Goal: Obtain resource: Obtain resource

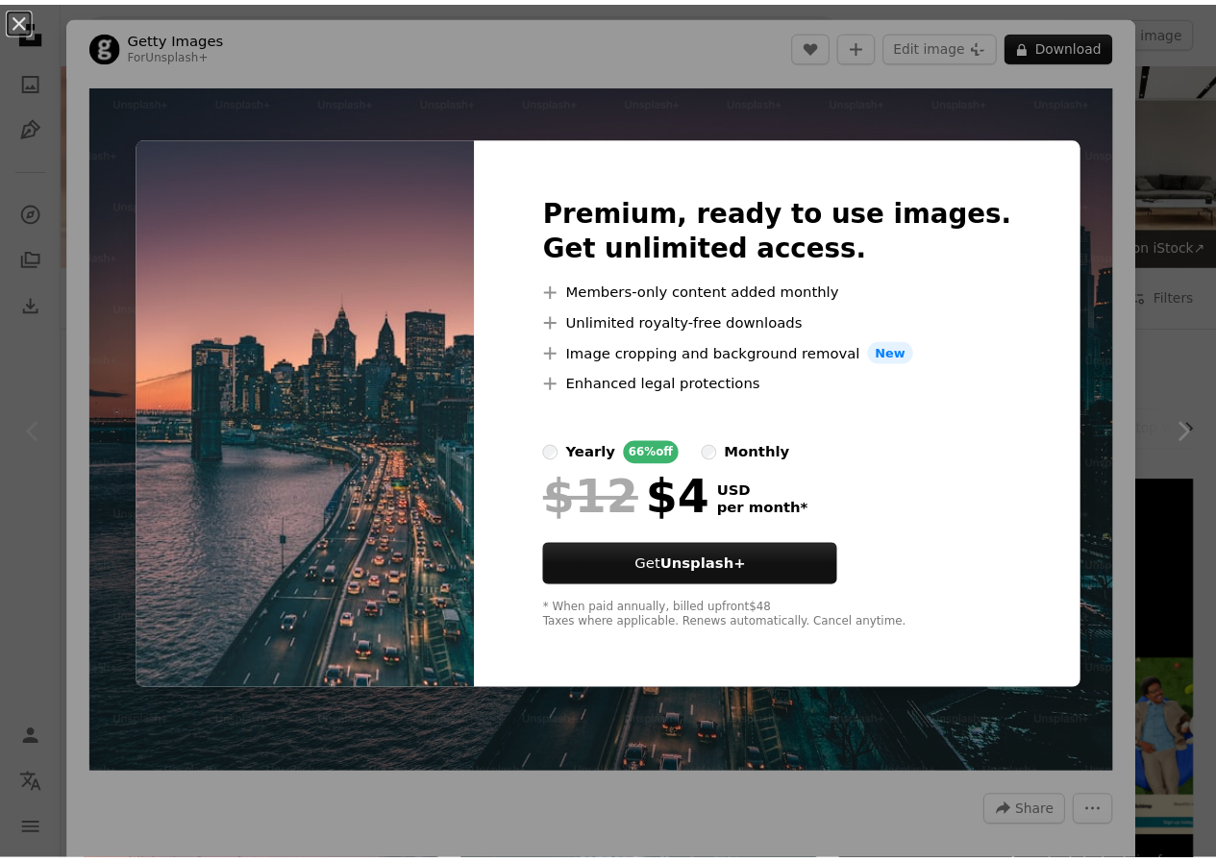
scroll to position [288, 0]
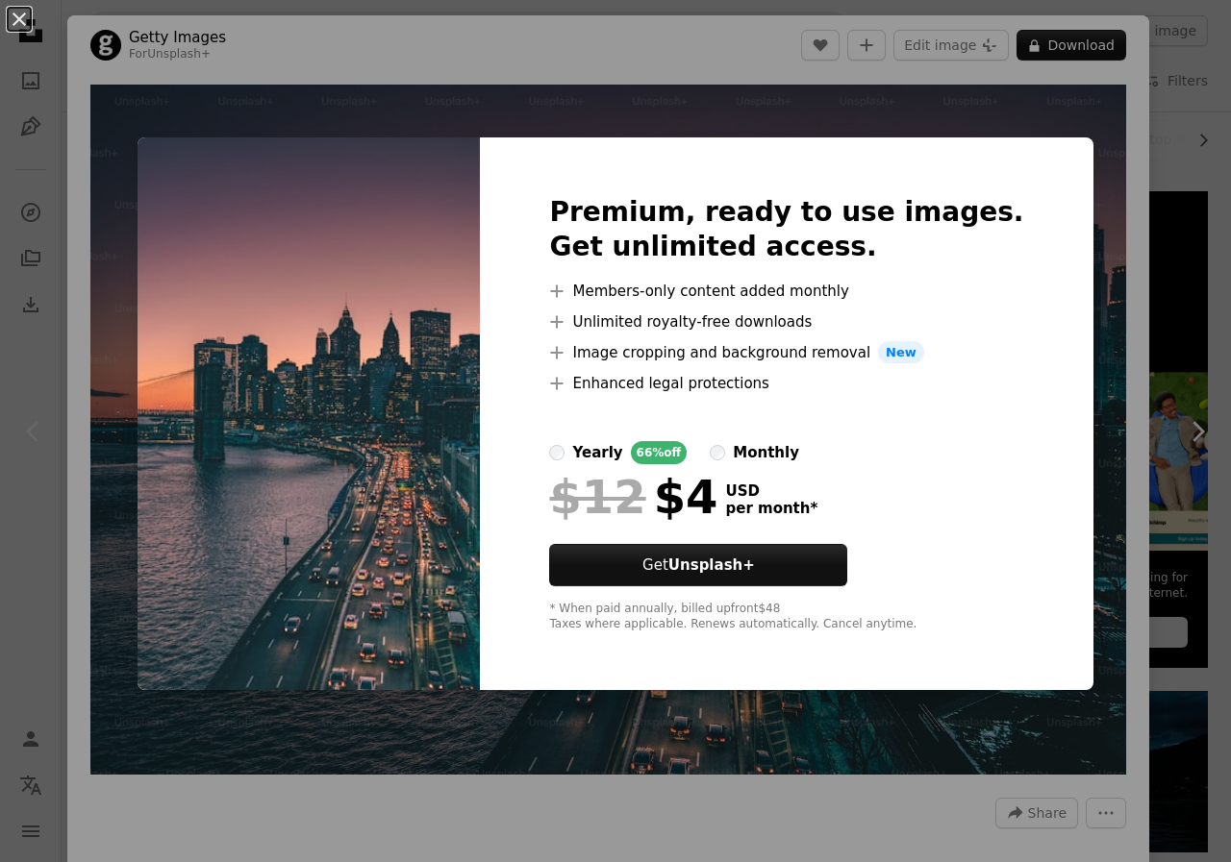
click at [1110, 124] on div "An X shape Premium, ready to use images. Get unlimited access. A plus sign Memb…" at bounding box center [615, 431] width 1231 height 862
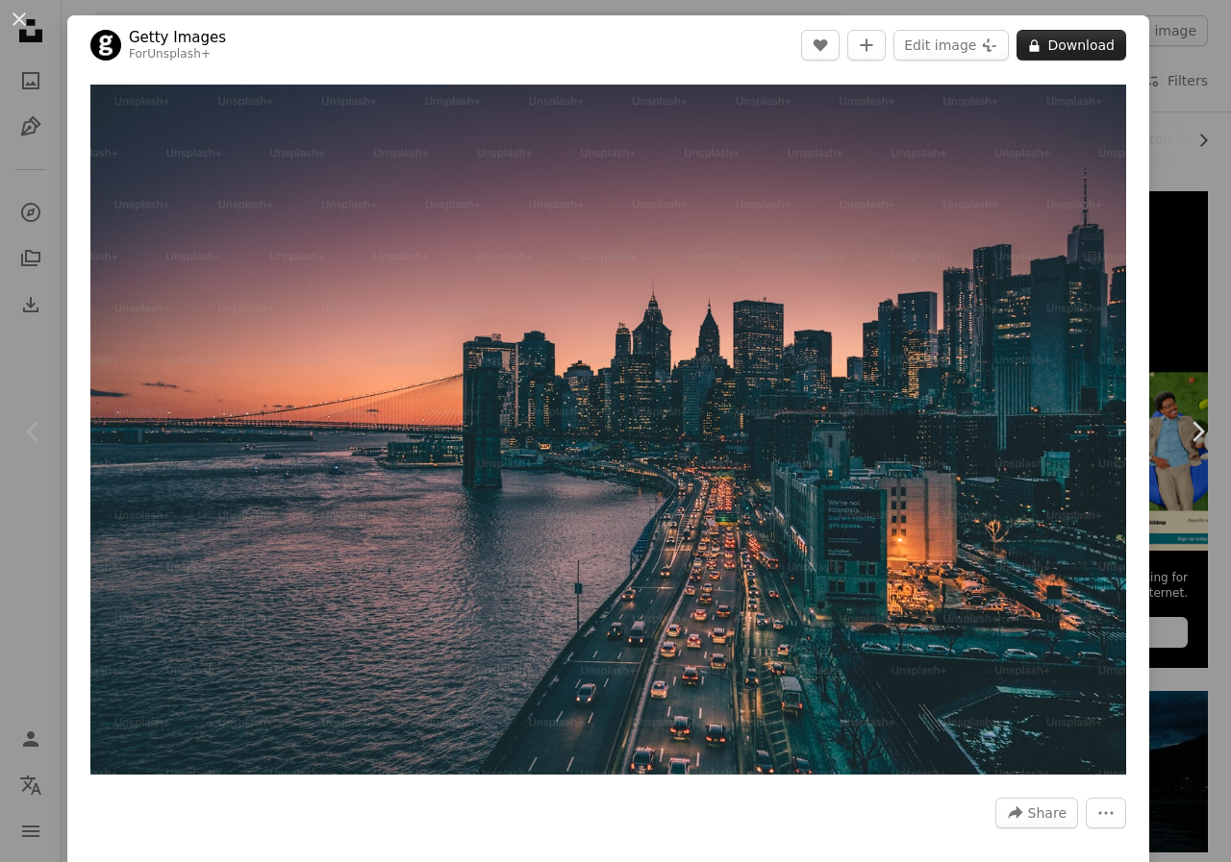
click at [1062, 55] on button "A lock Download" at bounding box center [1071, 45] width 110 height 31
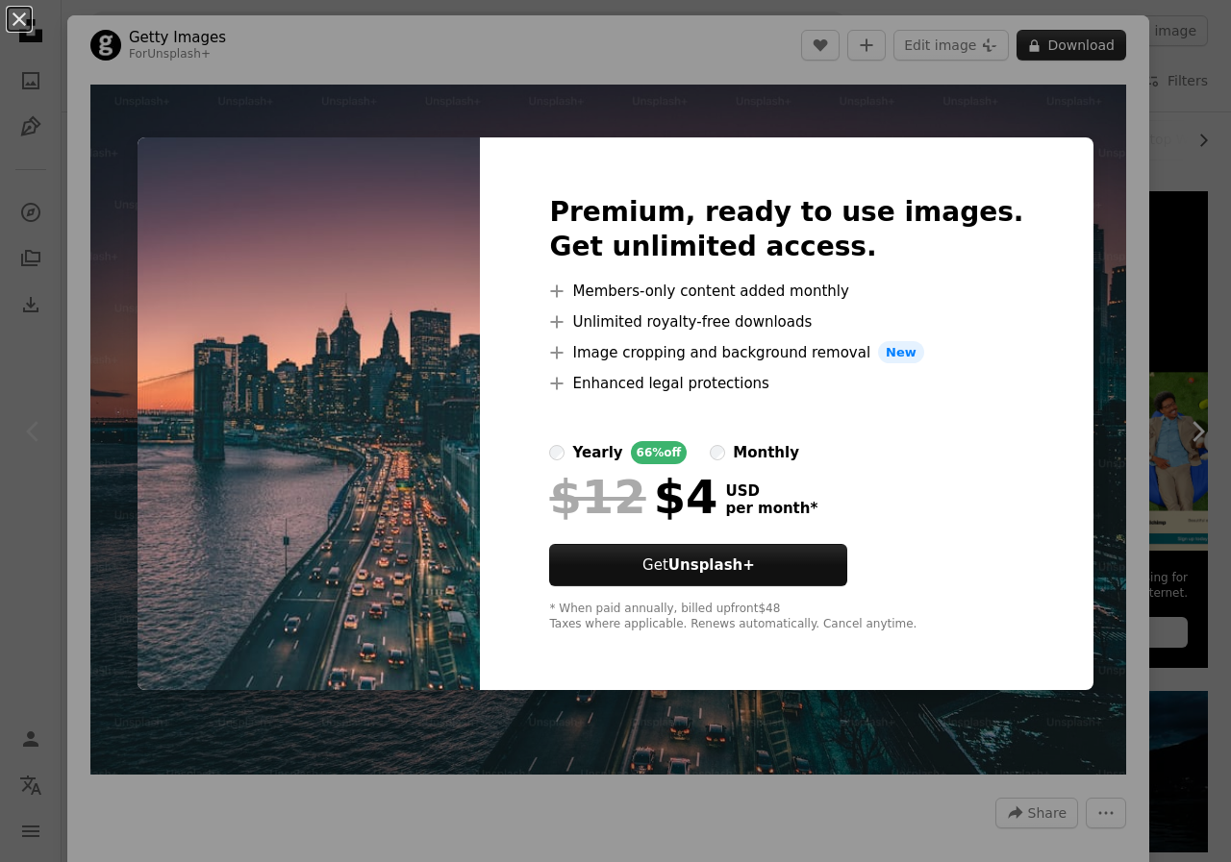
click at [1062, 55] on div "An X shape Premium, ready to use images. Get unlimited access. A plus sign Memb…" at bounding box center [615, 431] width 1231 height 862
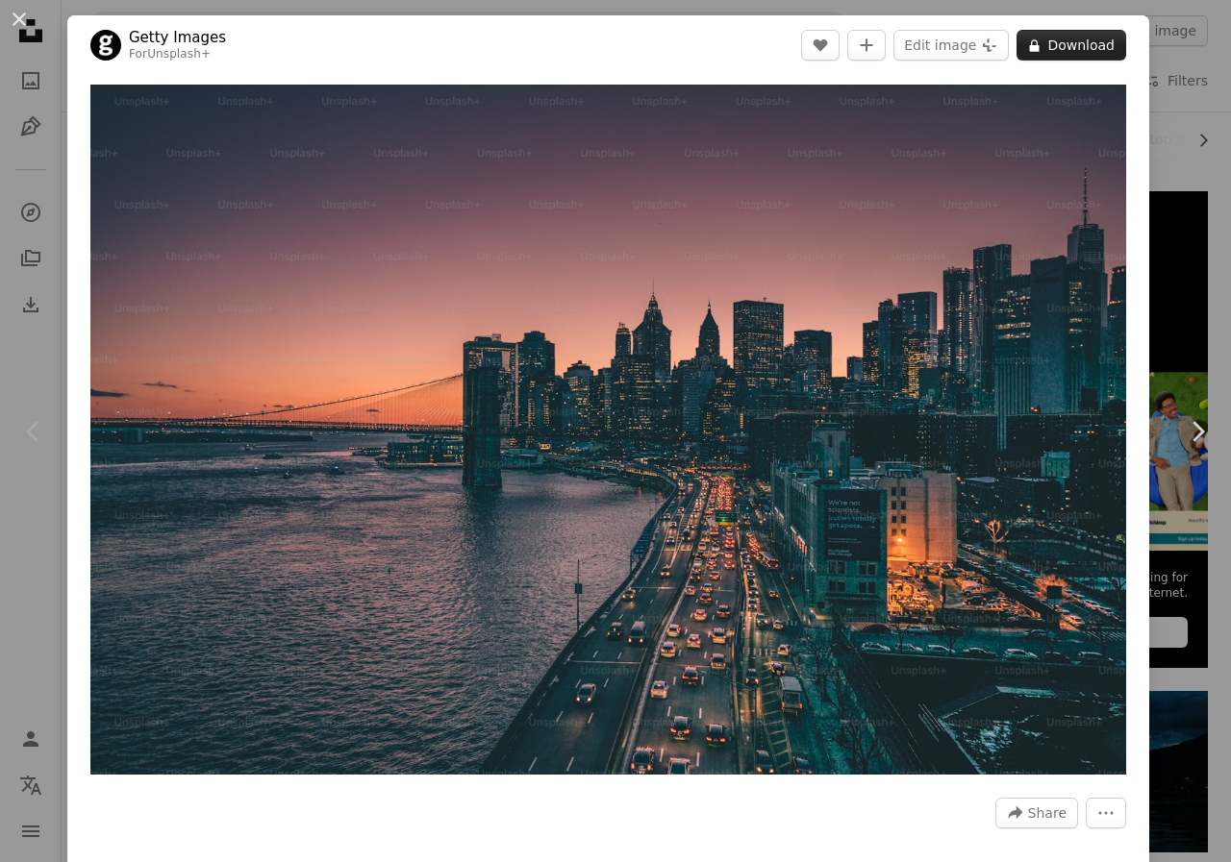
click at [1062, 55] on button "A lock Download" at bounding box center [1071, 45] width 110 height 31
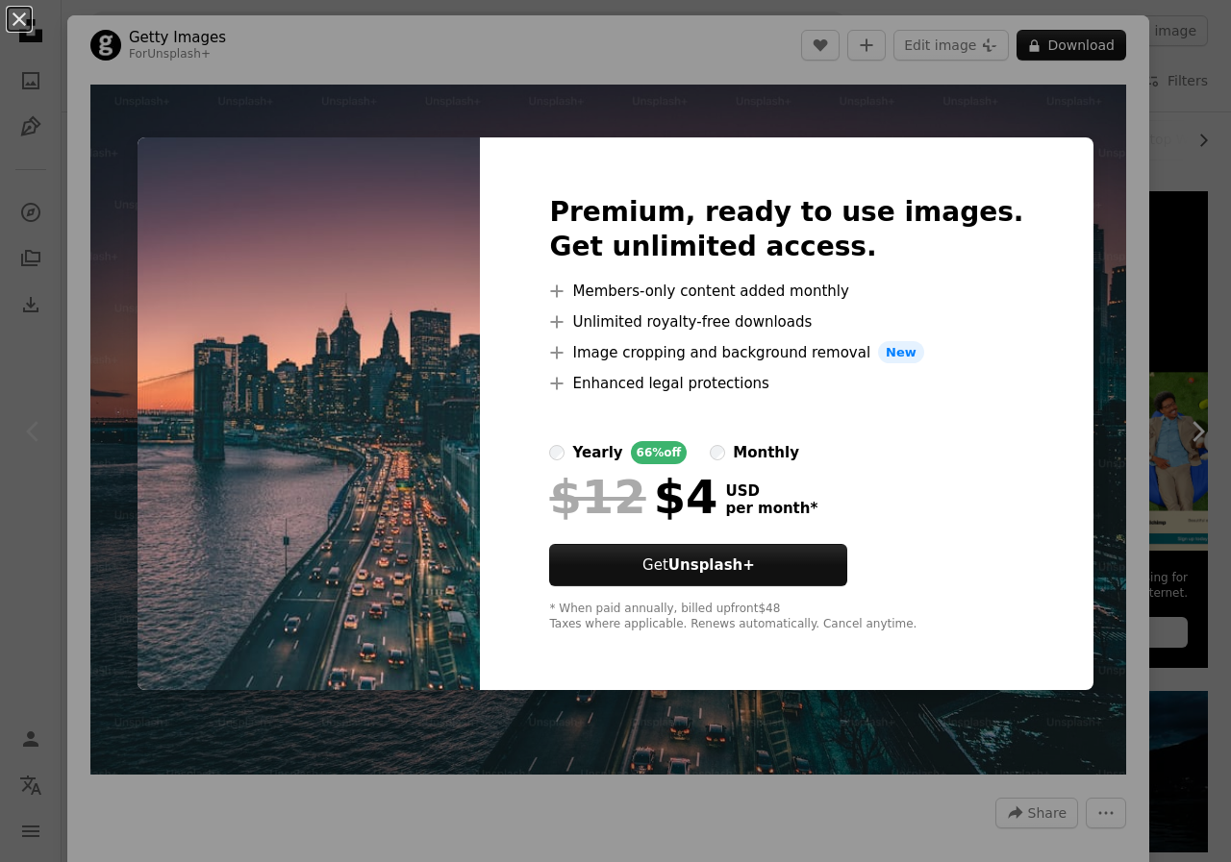
click at [1059, 48] on div "An X shape Premium, ready to use images. Get unlimited access. A plus sign Memb…" at bounding box center [615, 431] width 1231 height 862
click at [1059, 48] on button "A lock Download" at bounding box center [1071, 45] width 110 height 31
click at [755, 564] on strong "Unsplash+" at bounding box center [711, 565] width 87 height 17
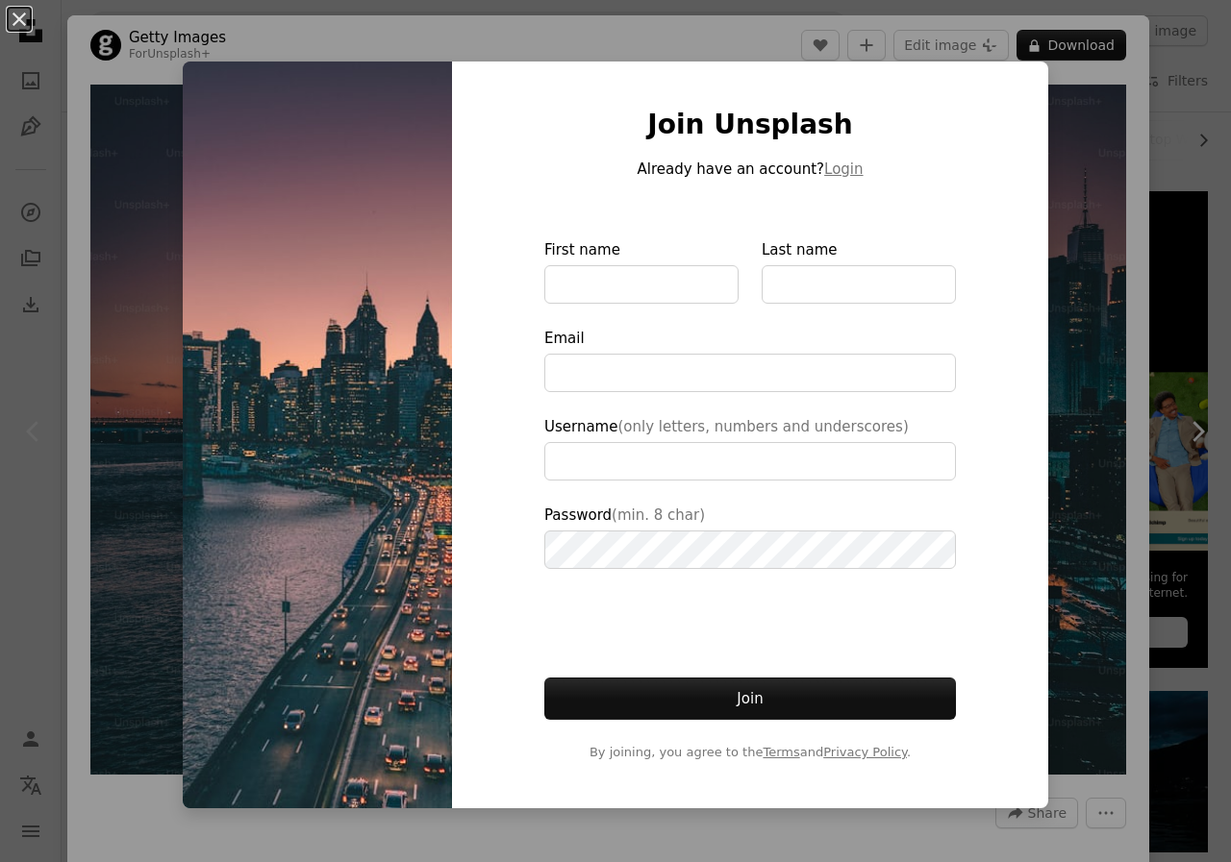
click at [81, 555] on div "An X shape Join Unsplash Already have an account? Login First name Last name Em…" at bounding box center [615, 431] width 1231 height 862
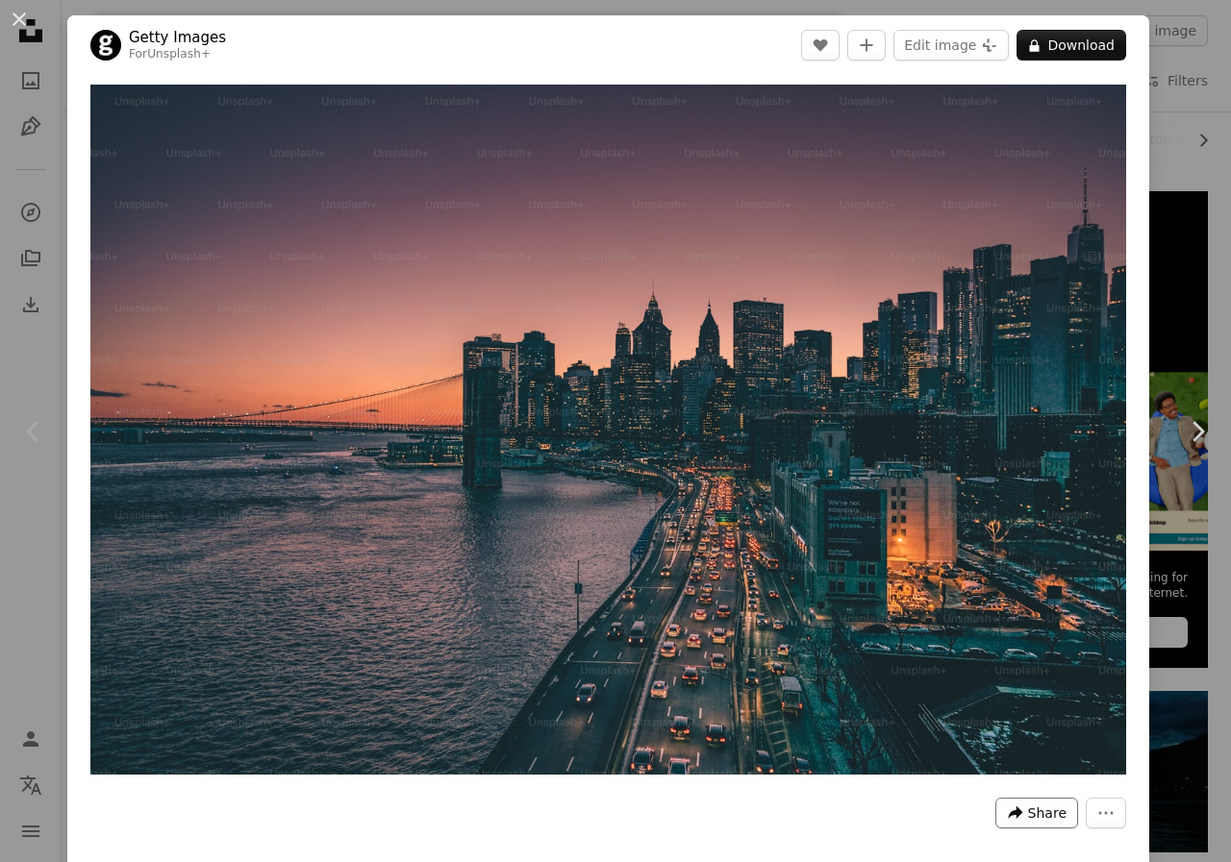
click at [1028, 809] on span "Share" at bounding box center [1047, 813] width 38 height 29
click at [1086, 799] on button "More Actions" at bounding box center [1106, 813] width 40 height 31
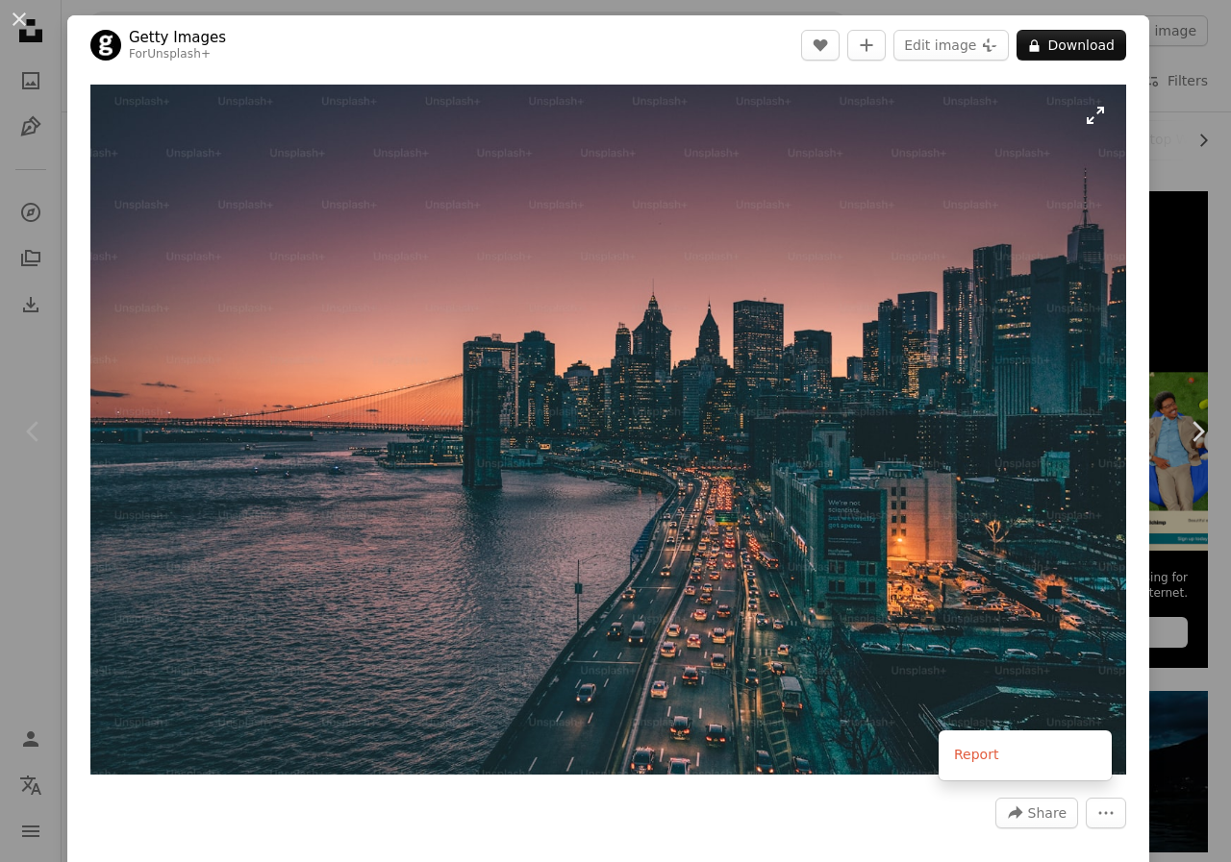
click at [762, 468] on dialog "An X shape Chevron left Chevron right Getty Images For Unsplash+ A heart A plus…" at bounding box center [615, 431] width 1231 height 862
click at [26, 21] on button "An X shape" at bounding box center [19, 19] width 23 height 23
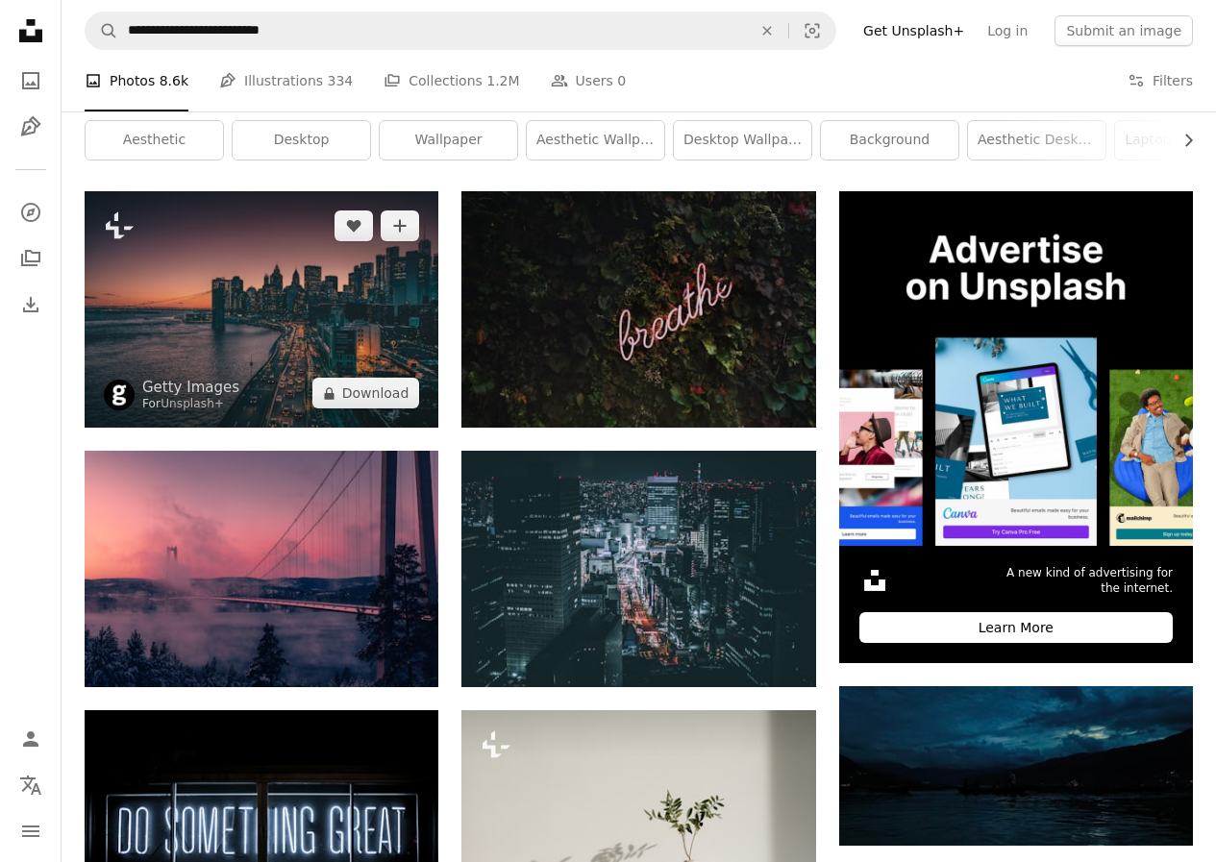
drag, startPoint x: 328, startPoint y: 296, endPoint x: 229, endPoint y: 366, distance: 121.4
click at [229, 366] on img at bounding box center [262, 309] width 354 height 237
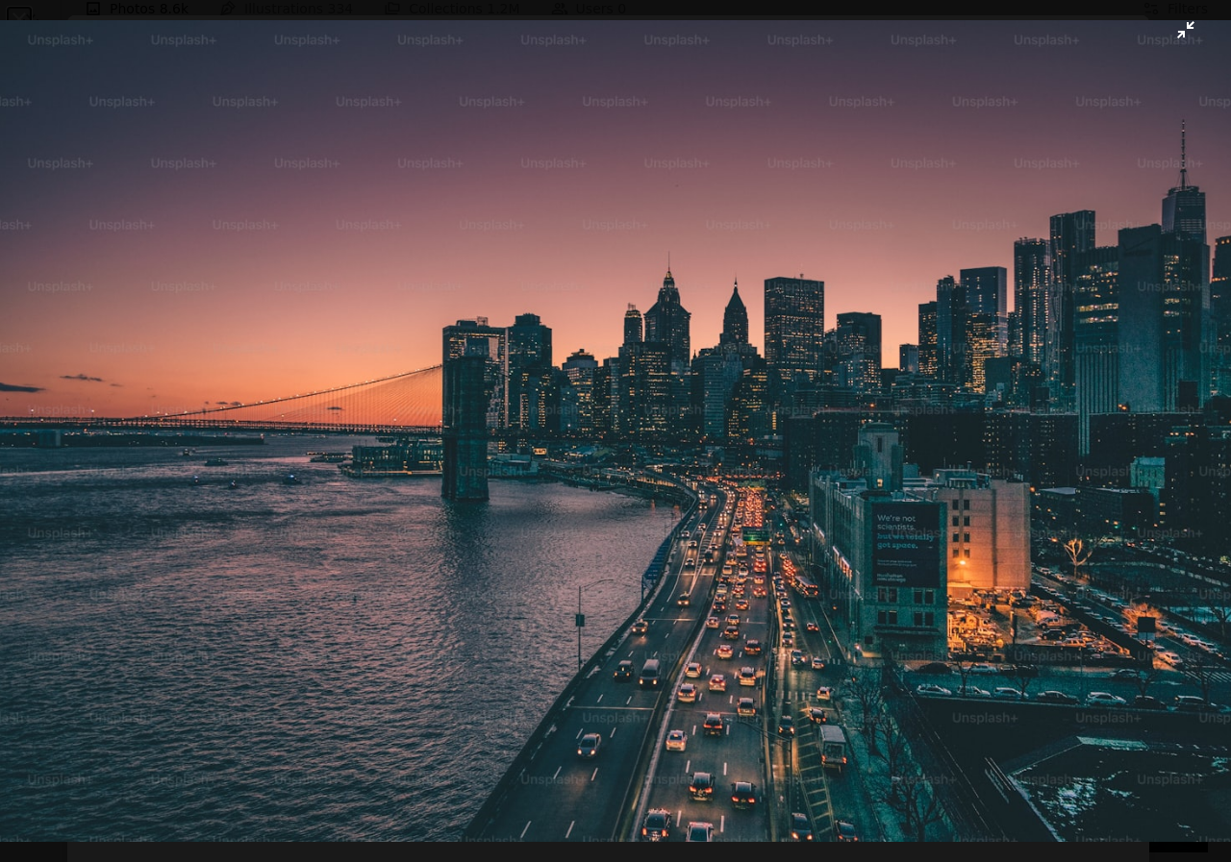
click at [1170, 30] on img "Zoom out on this image" at bounding box center [615, 431] width 1233 height 822
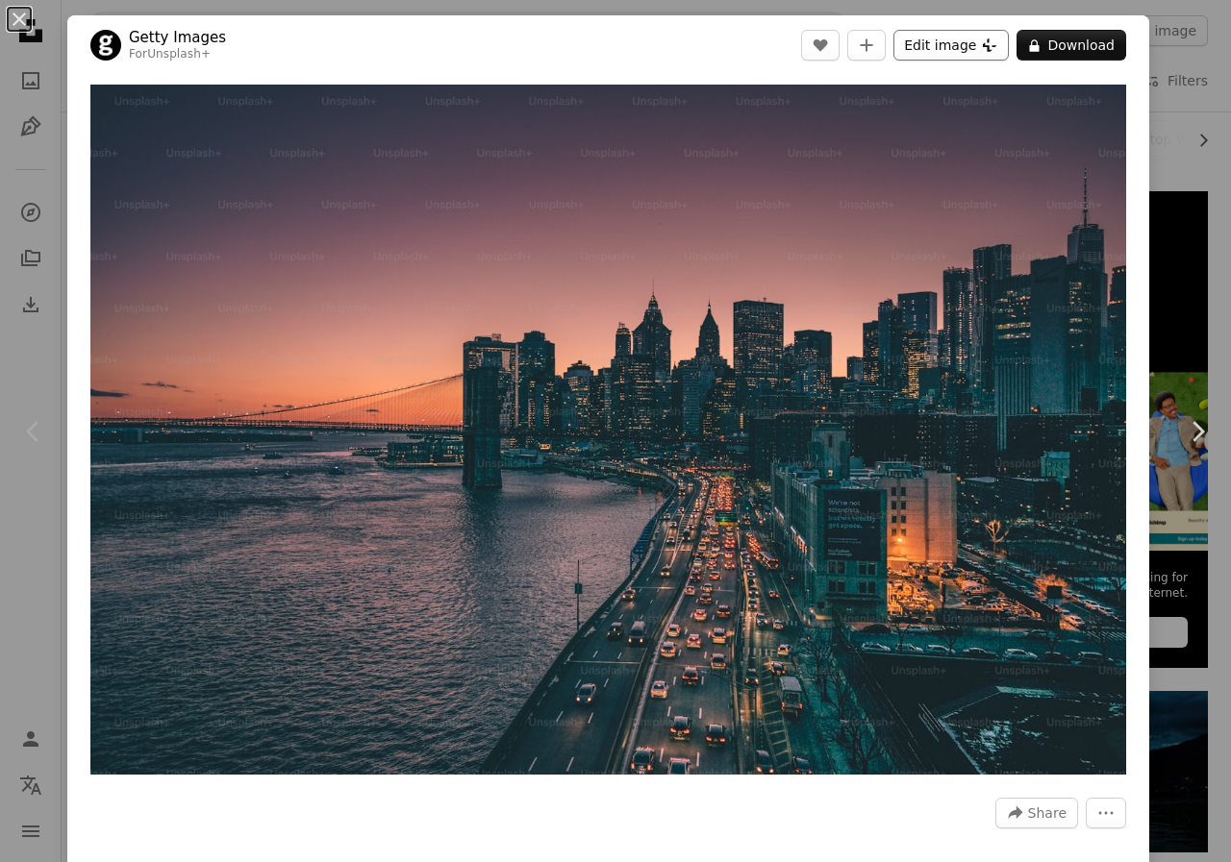
click at [937, 40] on button "Edit image Plus sign for Unsplash+" at bounding box center [950, 45] width 115 height 31
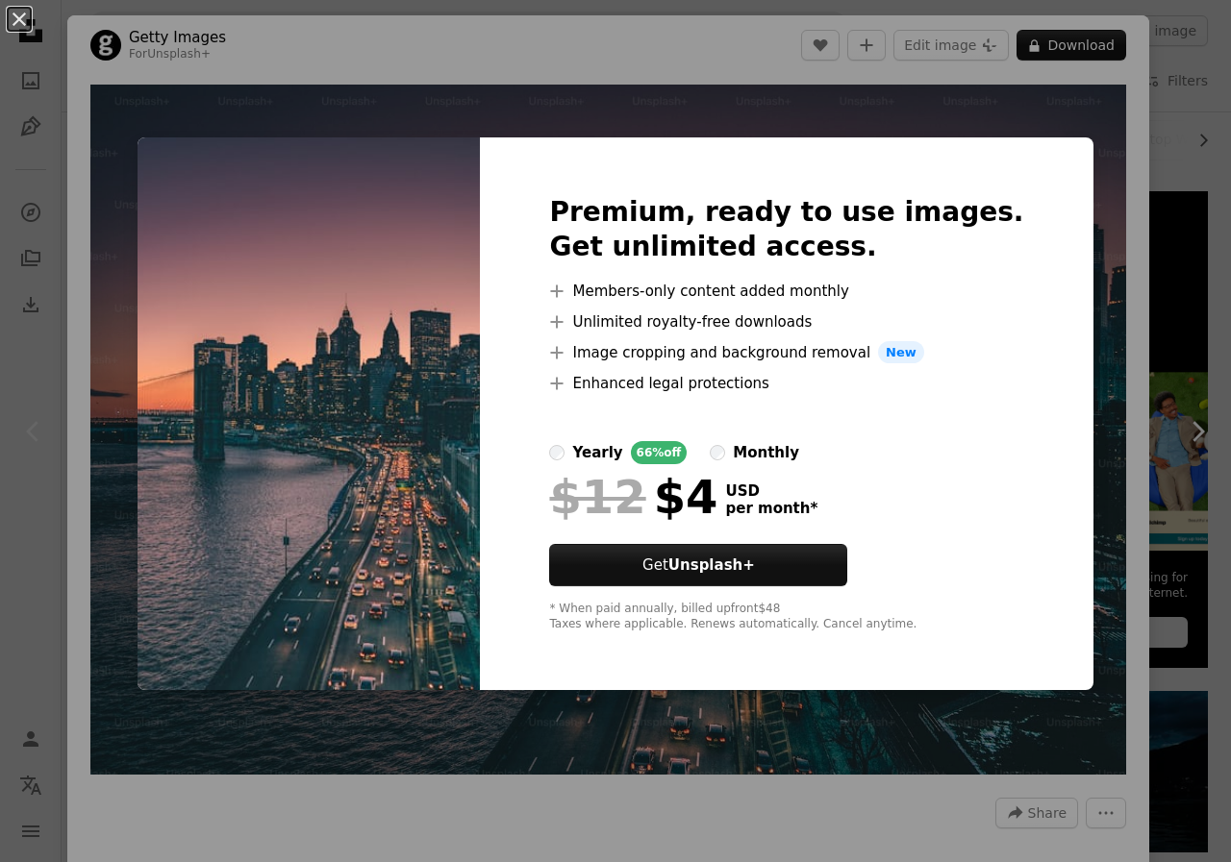
click at [898, 109] on div "An X shape Premium, ready to use images. Get unlimited access. A plus sign Memb…" at bounding box center [615, 431] width 1231 height 862
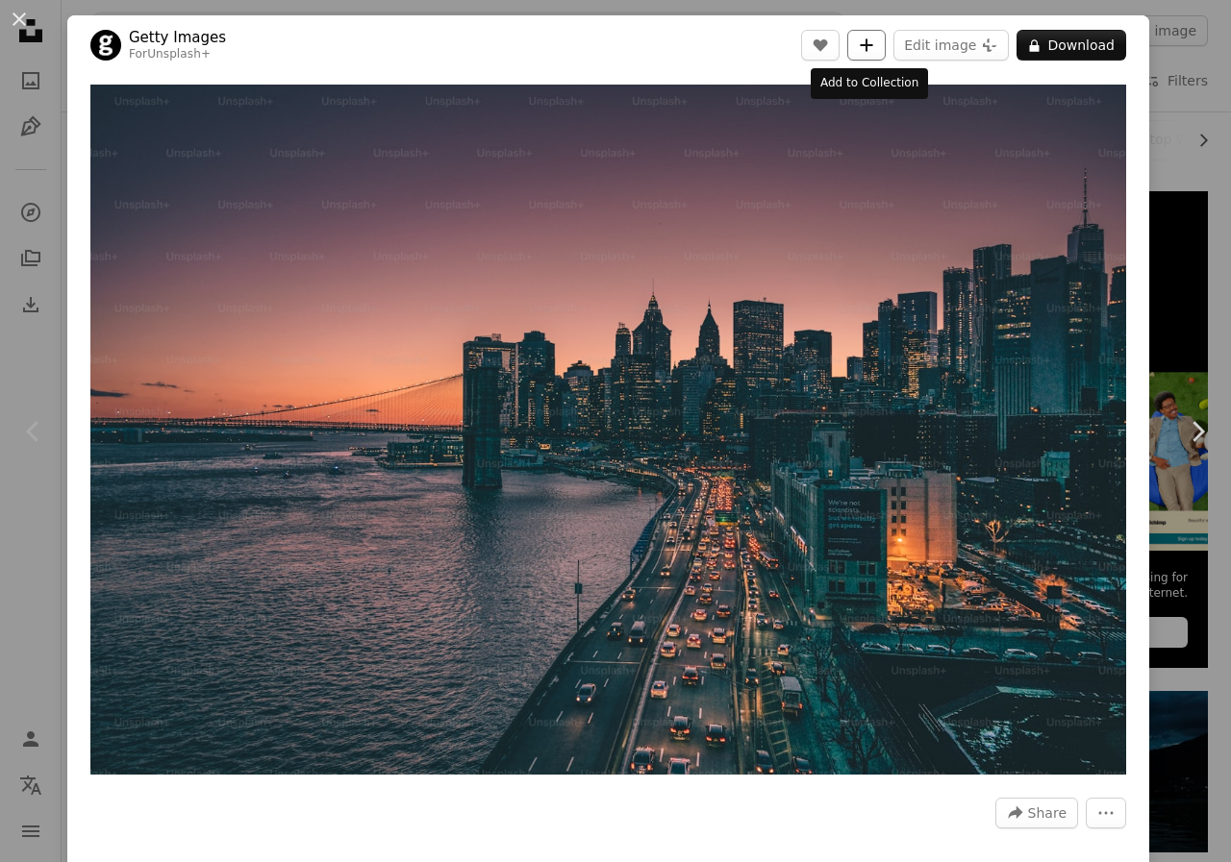
click at [861, 51] on icon "A plus sign" at bounding box center [866, 44] width 15 height 15
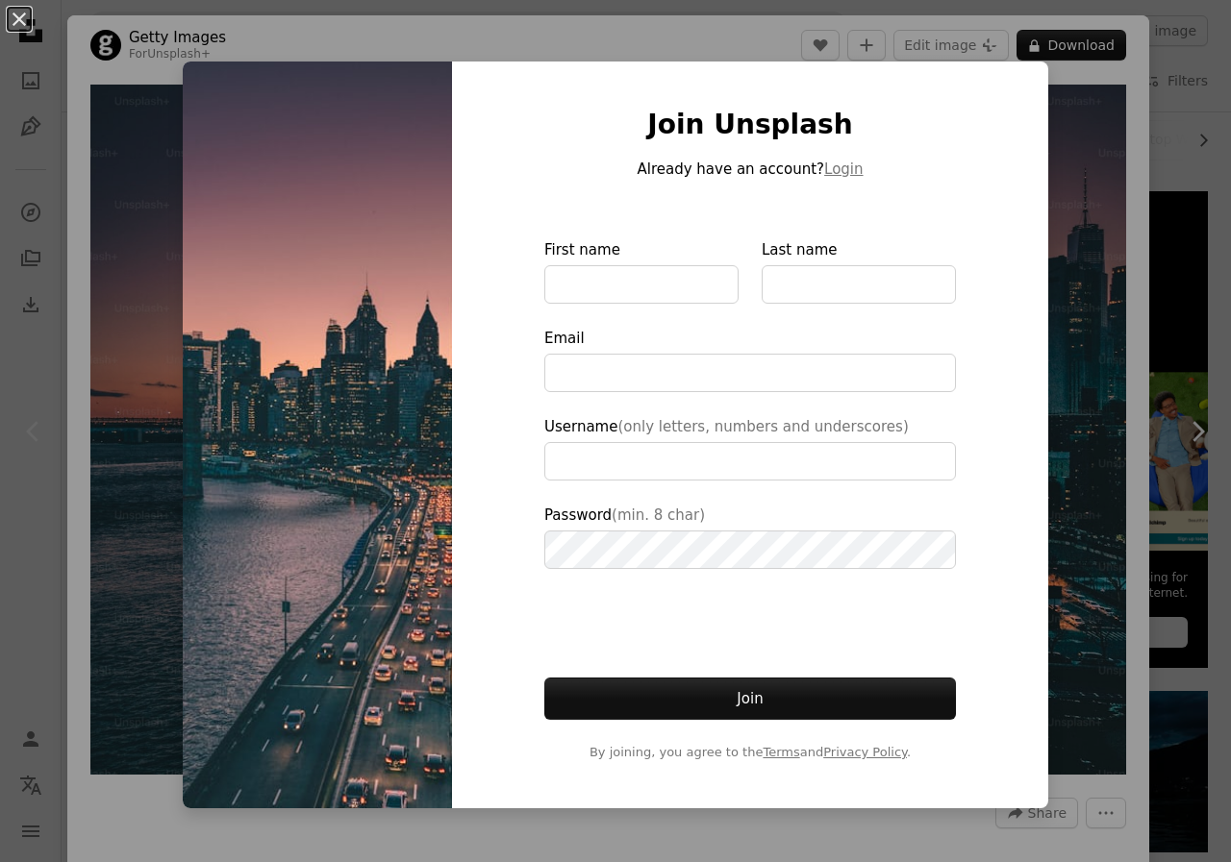
click at [737, 46] on div "An X shape Join Unsplash Already have an account? Login First name Last name Em…" at bounding box center [615, 431] width 1231 height 862
click at [737, 46] on header "Getty Images For Unsplash+ A heart A plus sign Edit image Plus sign for Unsplas…" at bounding box center [608, 45] width 1082 height 60
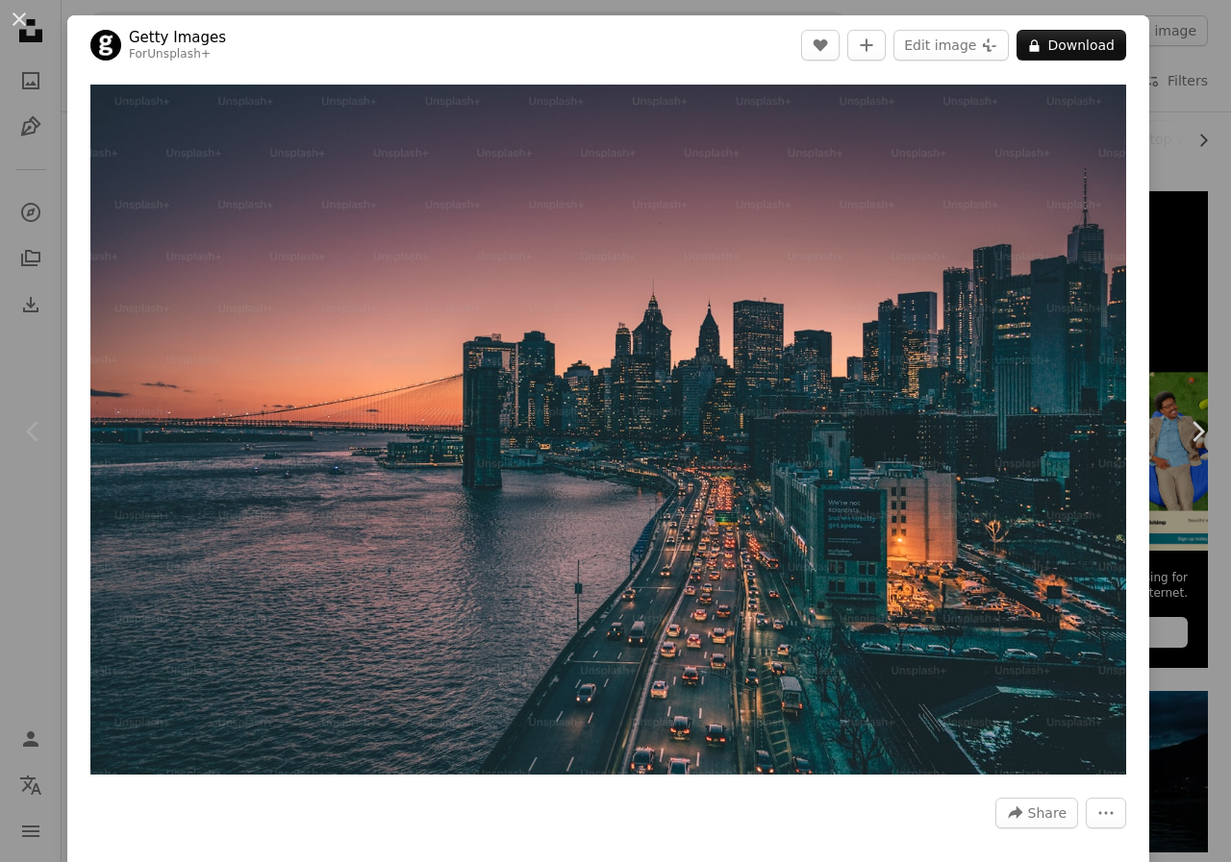
click at [17, 14] on button "An X shape" at bounding box center [19, 19] width 23 height 23
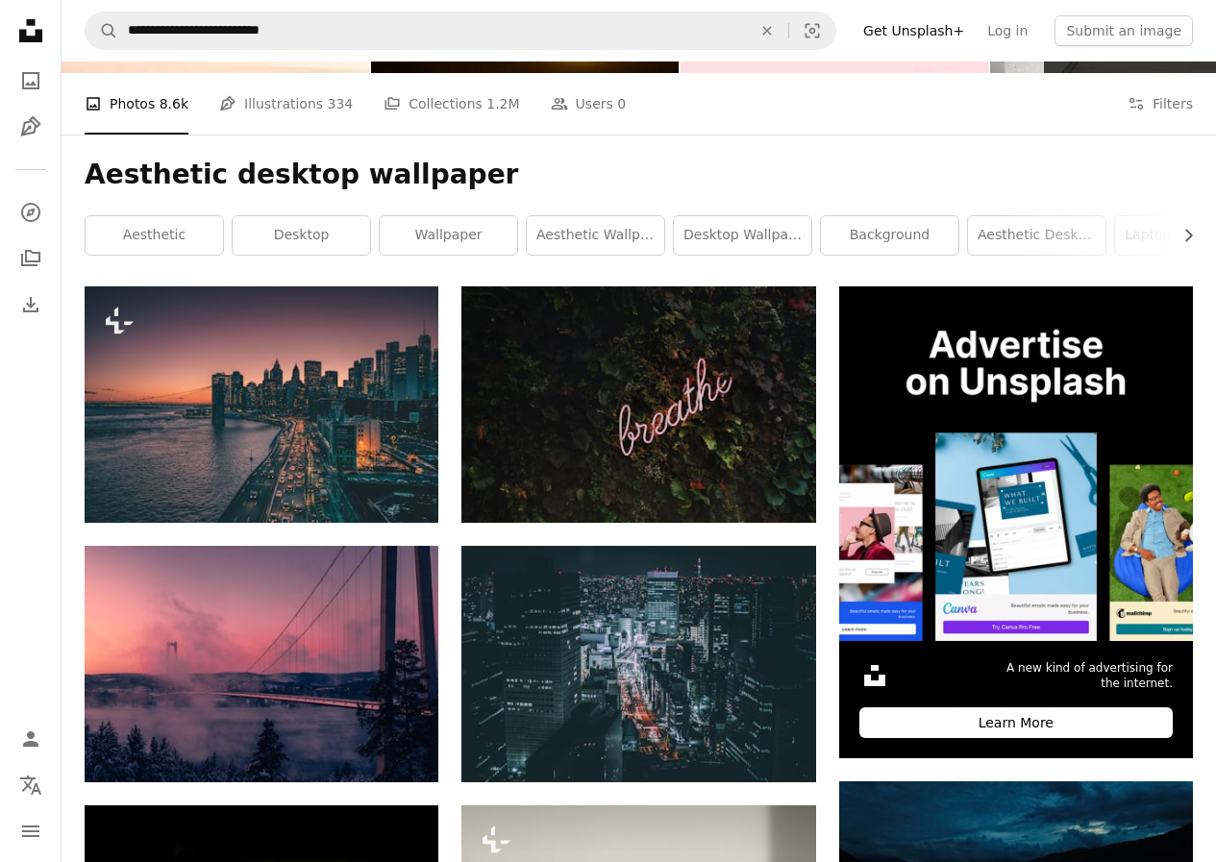
scroll to position [192, 0]
